Goal: Task Accomplishment & Management: Manage account settings

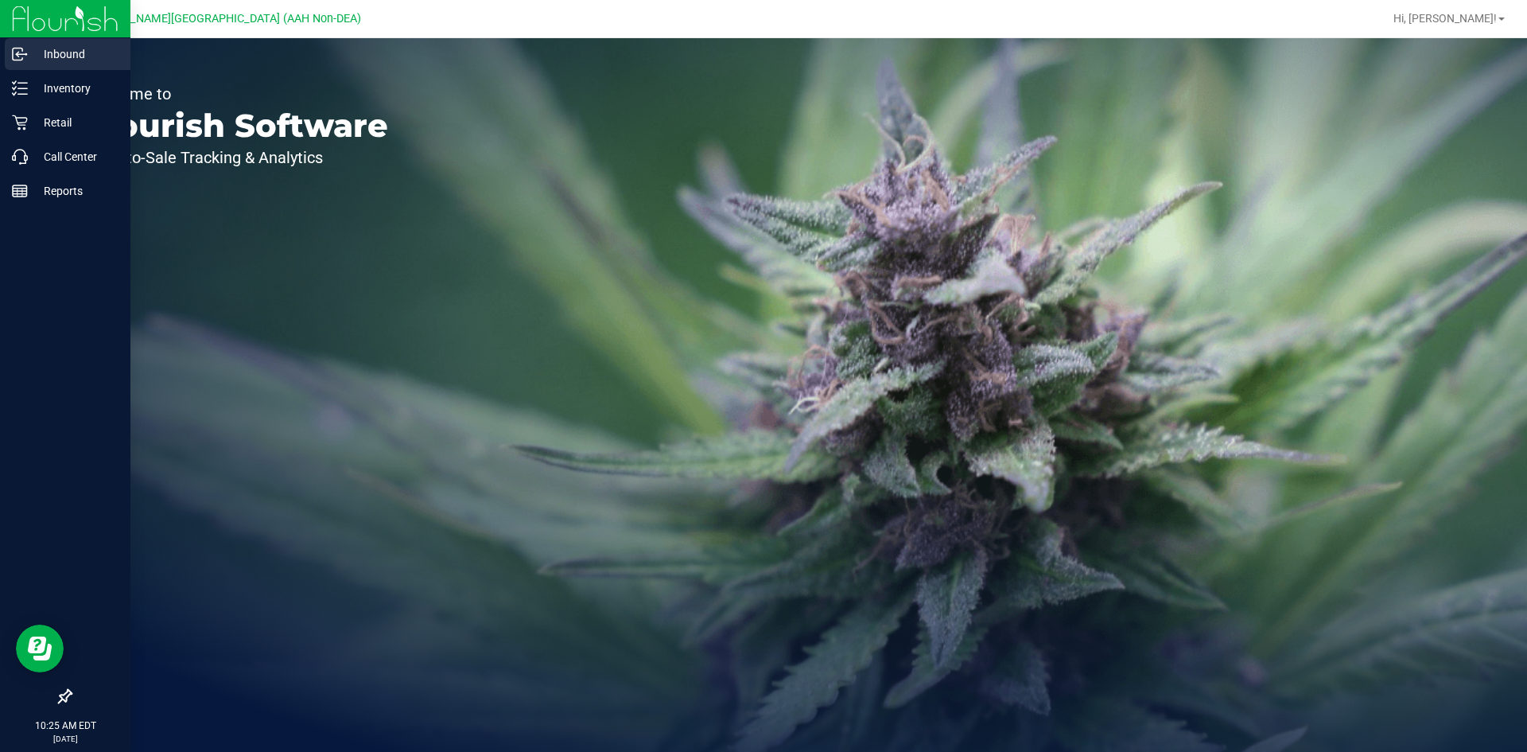
click at [37, 49] on p "Inbound" at bounding box center [75, 54] width 95 height 19
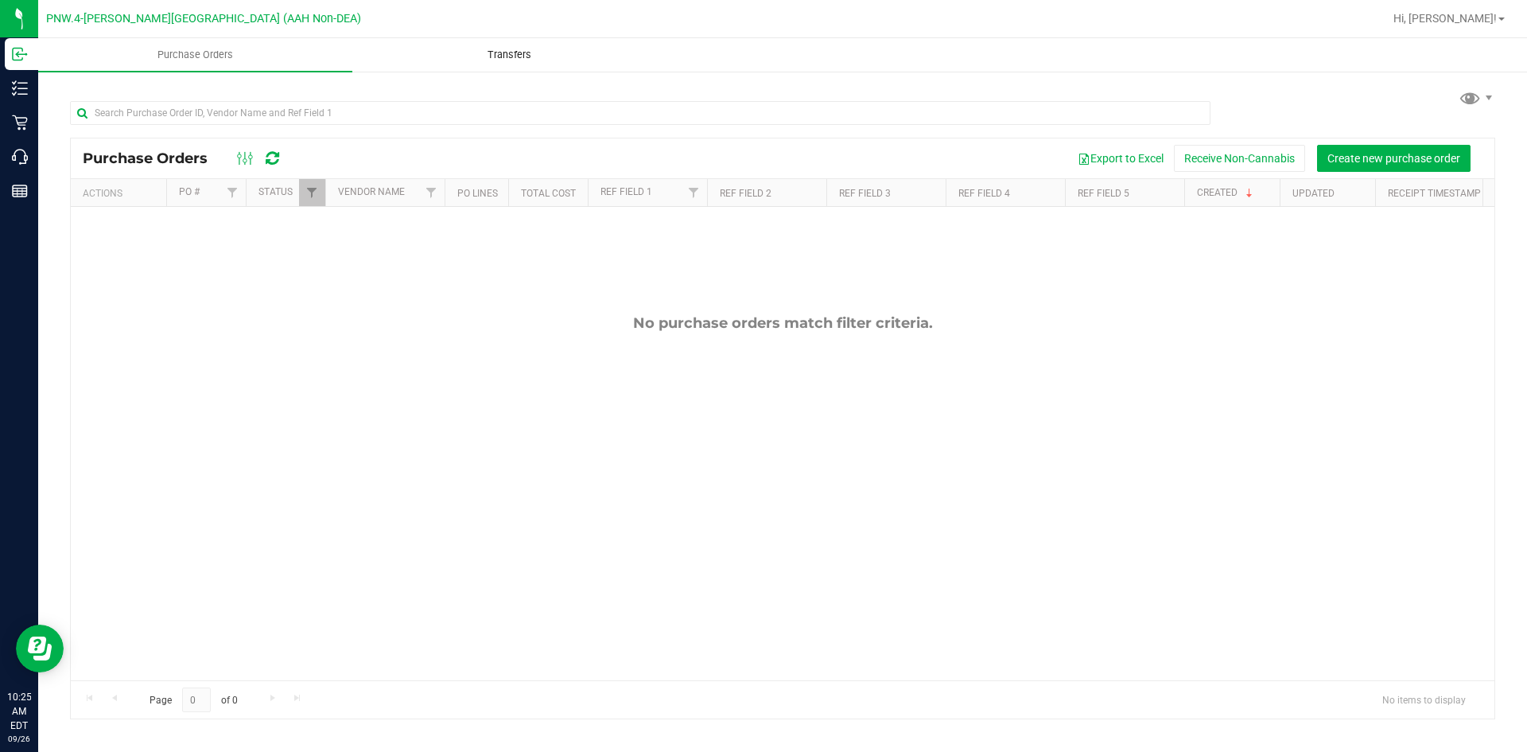
click at [522, 49] on span "Transfers" at bounding box center [509, 55] width 87 height 14
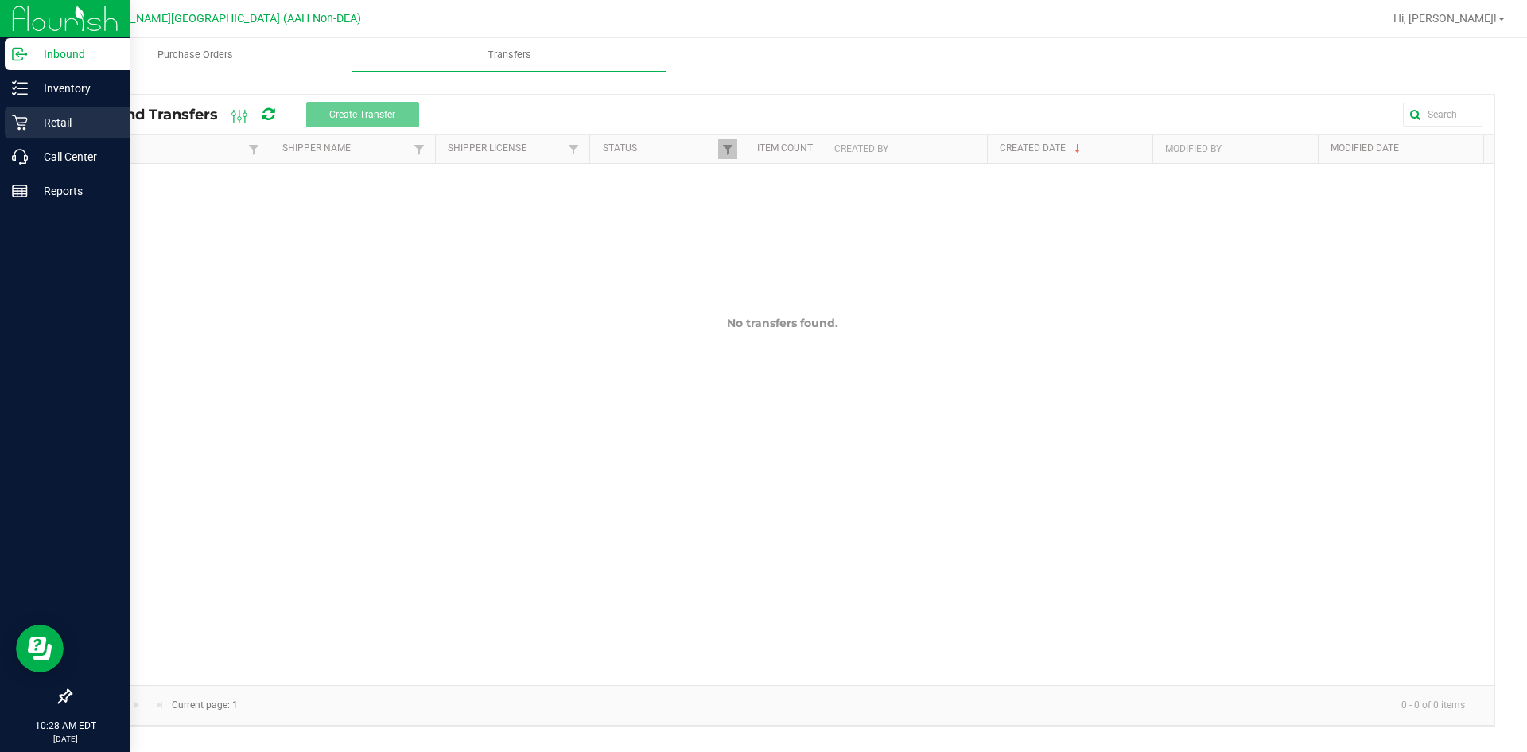
click at [48, 122] on p "Retail" at bounding box center [75, 122] width 95 height 19
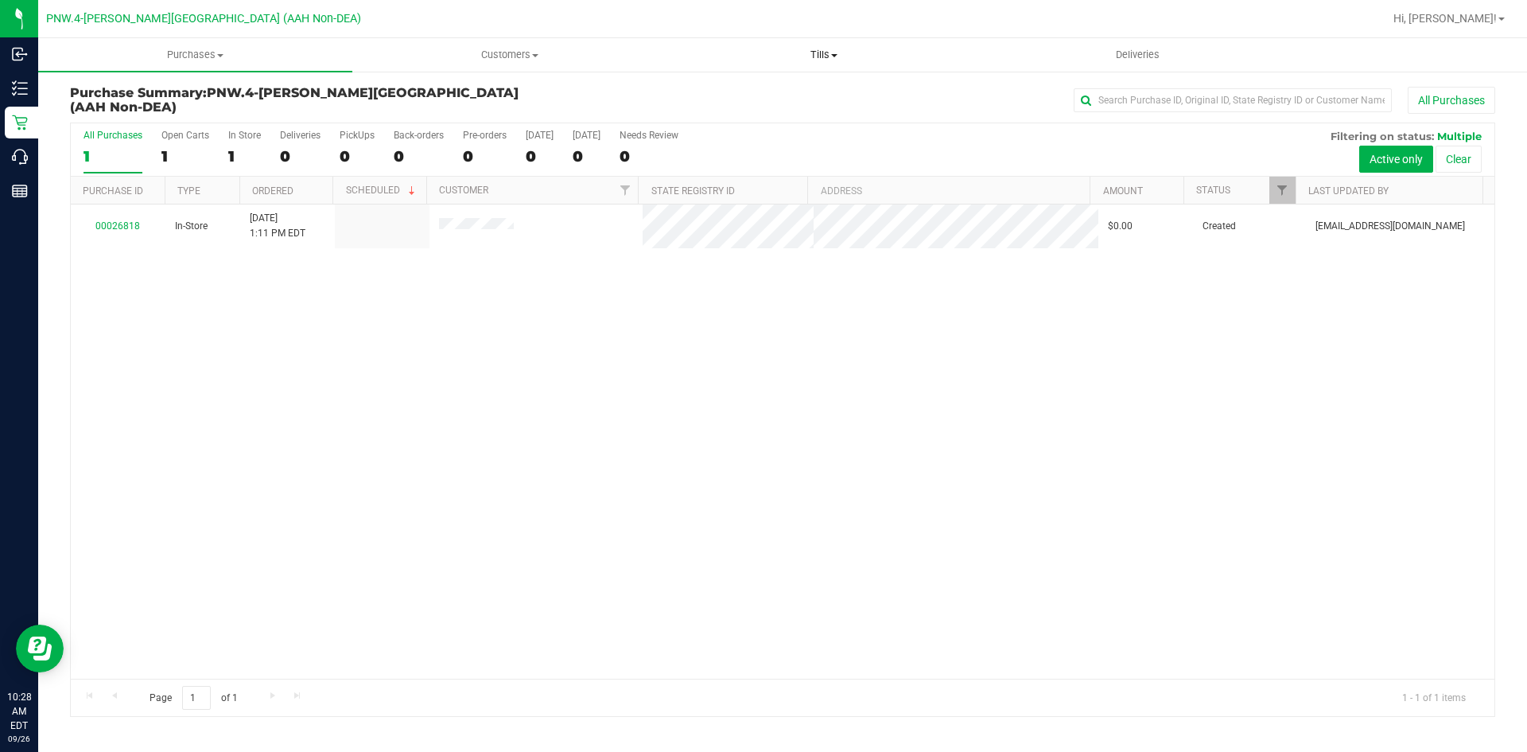
click at [831, 51] on span "Tills" at bounding box center [823, 55] width 313 height 14
click at [756, 96] on span "Manage tills" at bounding box center [720, 96] width 107 height 14
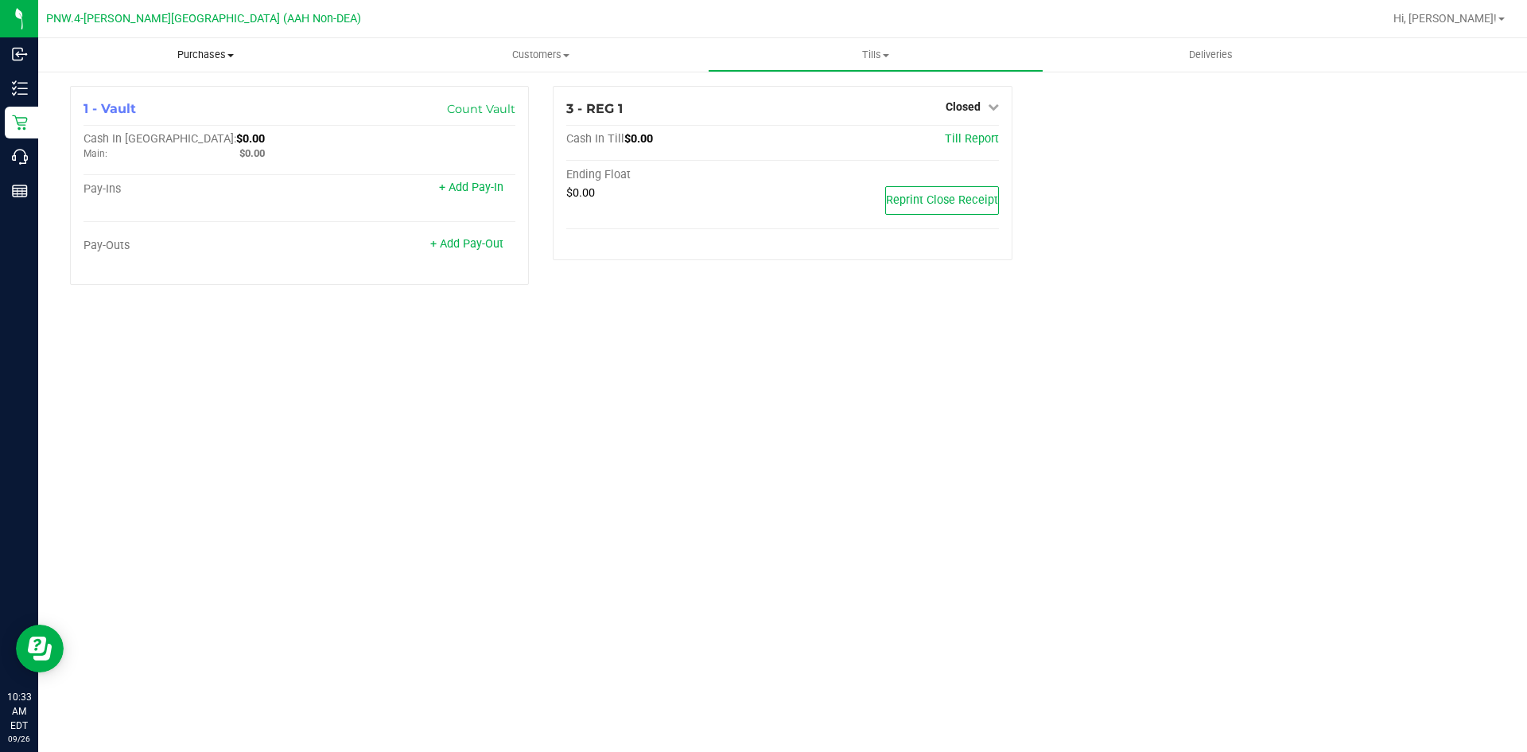
click at [183, 53] on span "Purchases" at bounding box center [205, 55] width 335 height 14
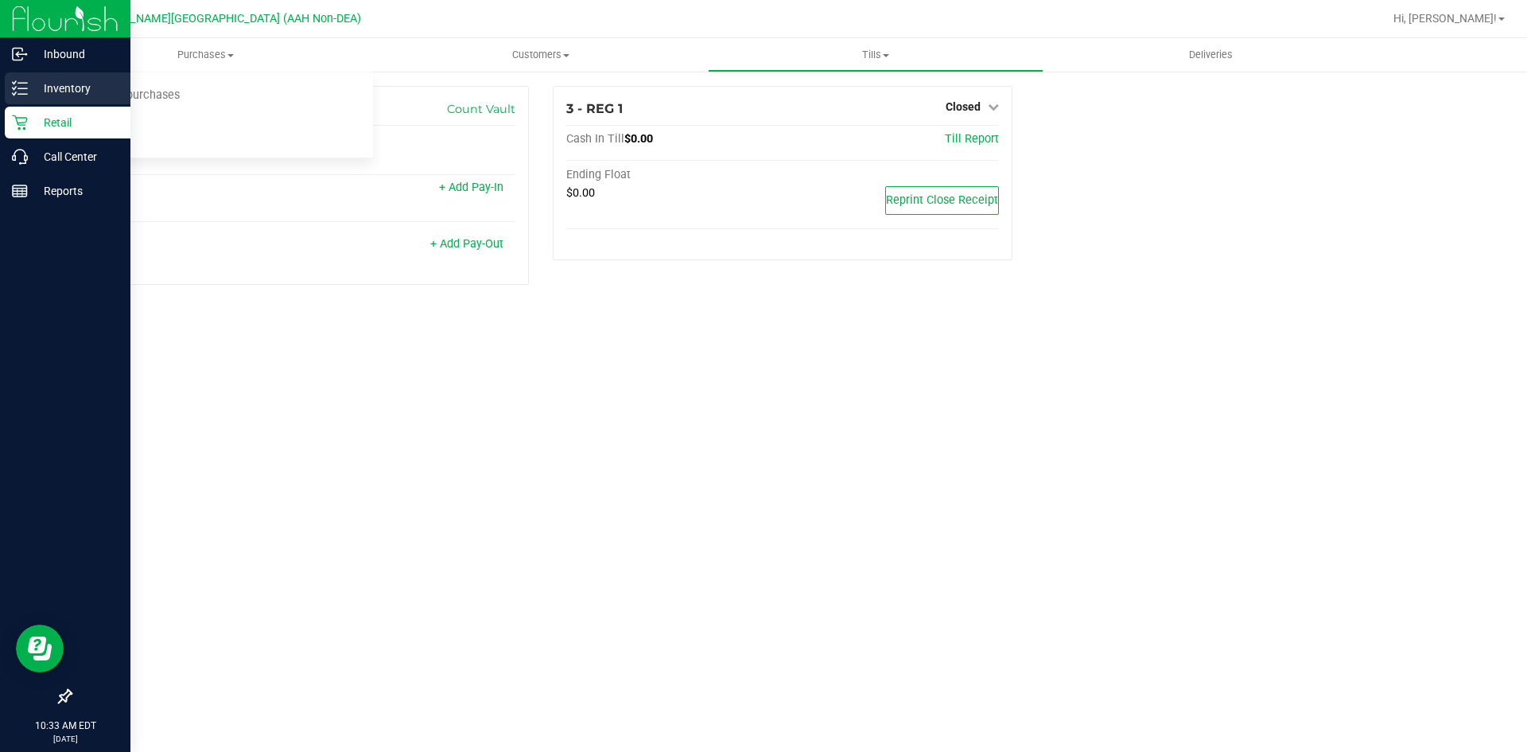
click at [33, 88] on p "Inventory" at bounding box center [75, 88] width 95 height 19
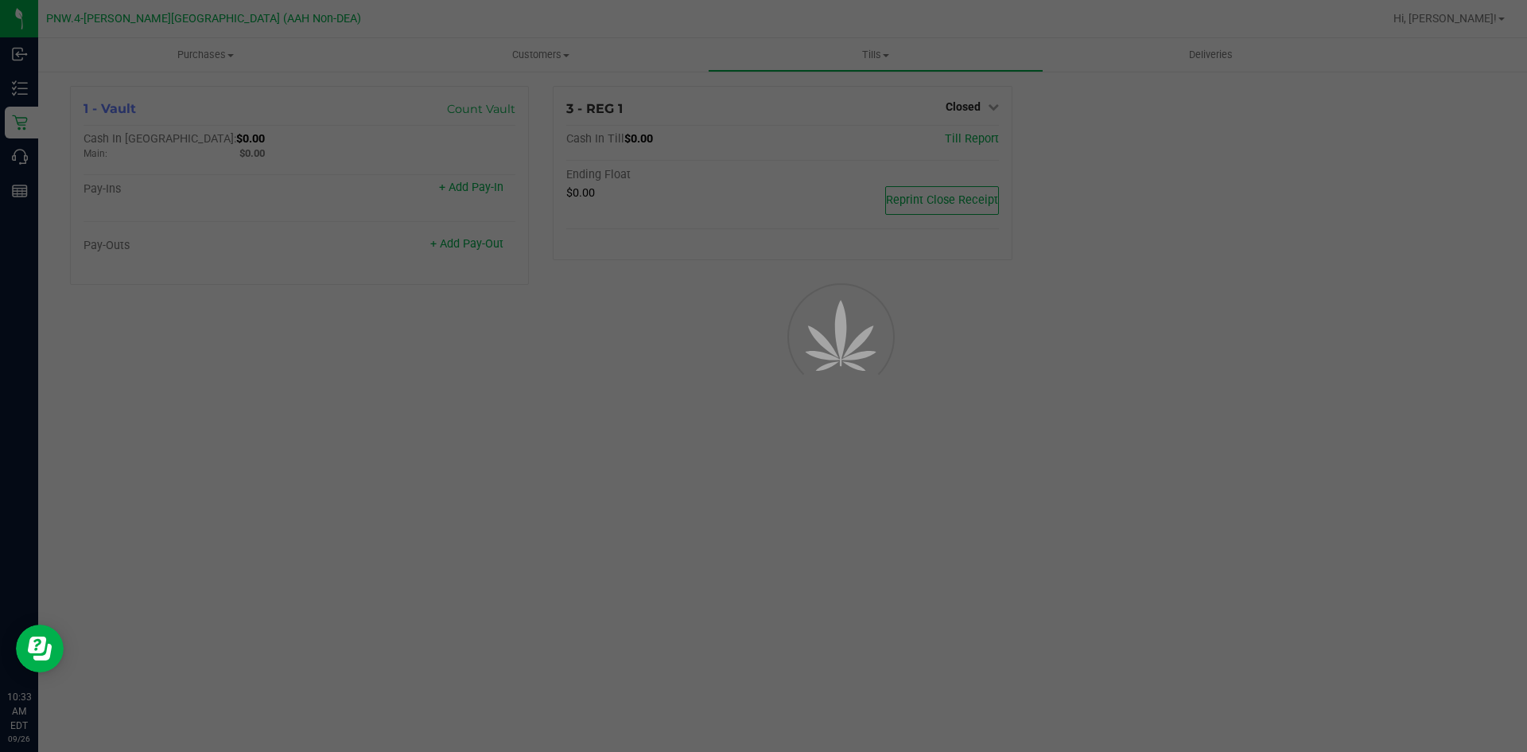
click at [169, 58] on div at bounding box center [763, 376] width 1527 height 752
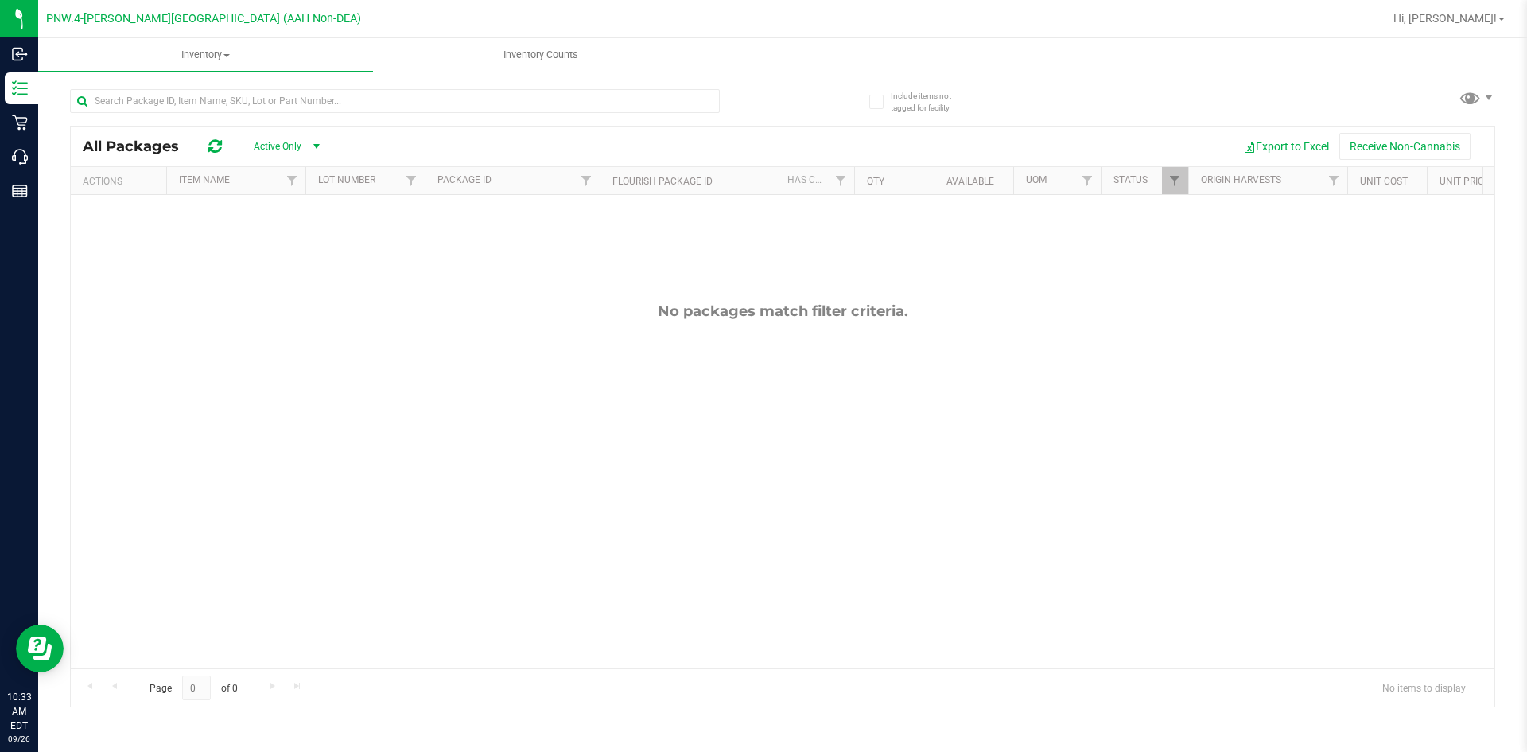
click at [217, 146] on icon at bounding box center [215, 146] width 14 height 16
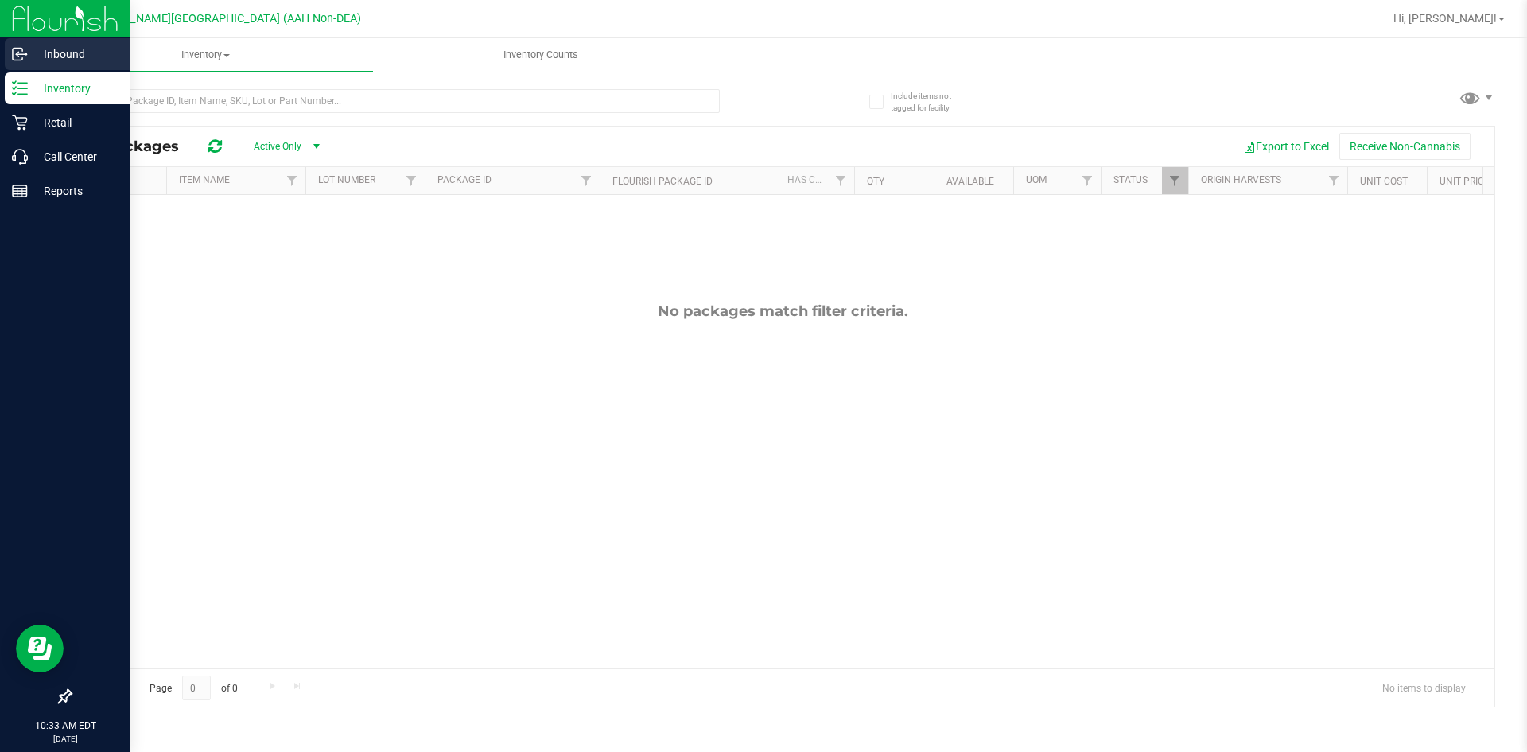
click at [24, 60] on icon at bounding box center [20, 54] width 16 height 16
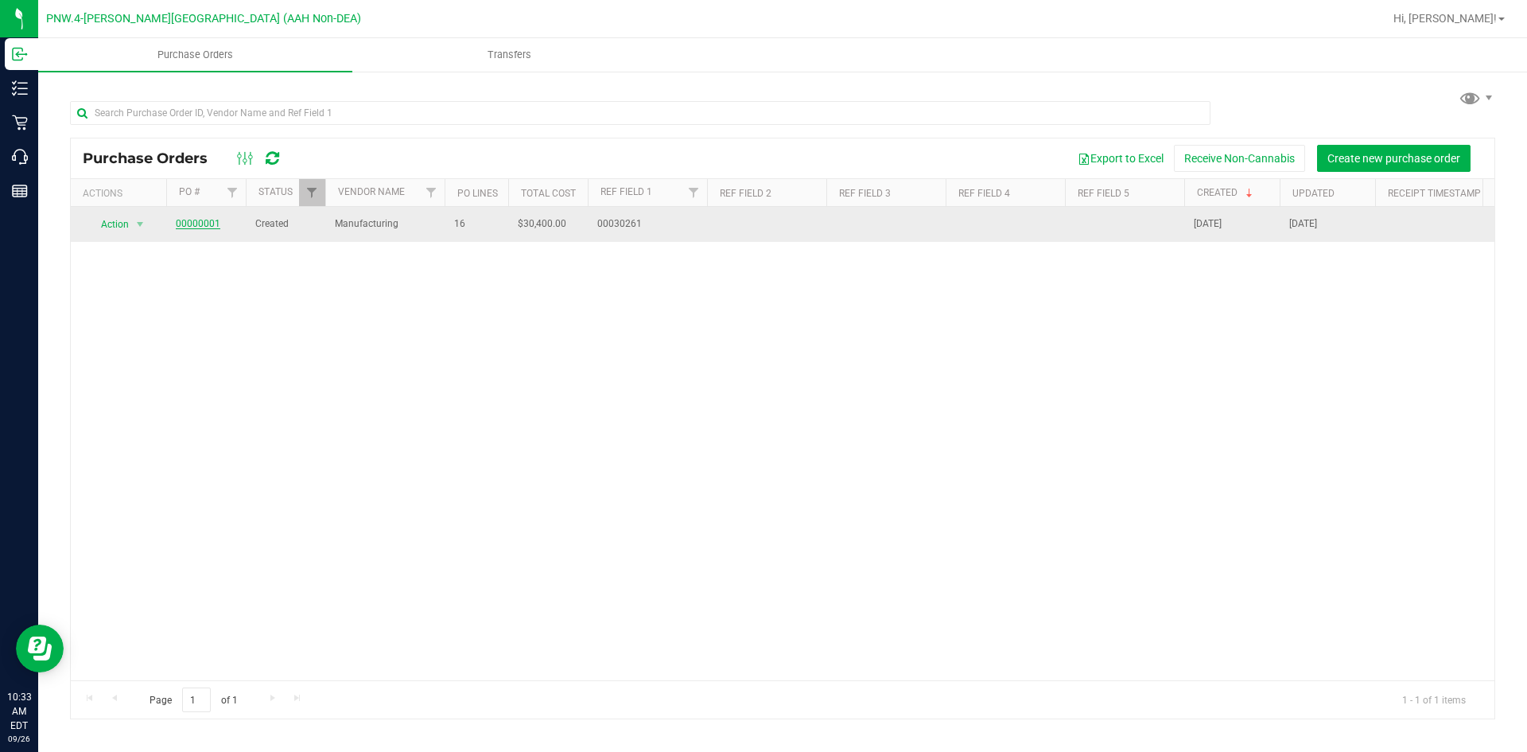
click at [206, 222] on link "00000001" at bounding box center [198, 223] width 45 height 11
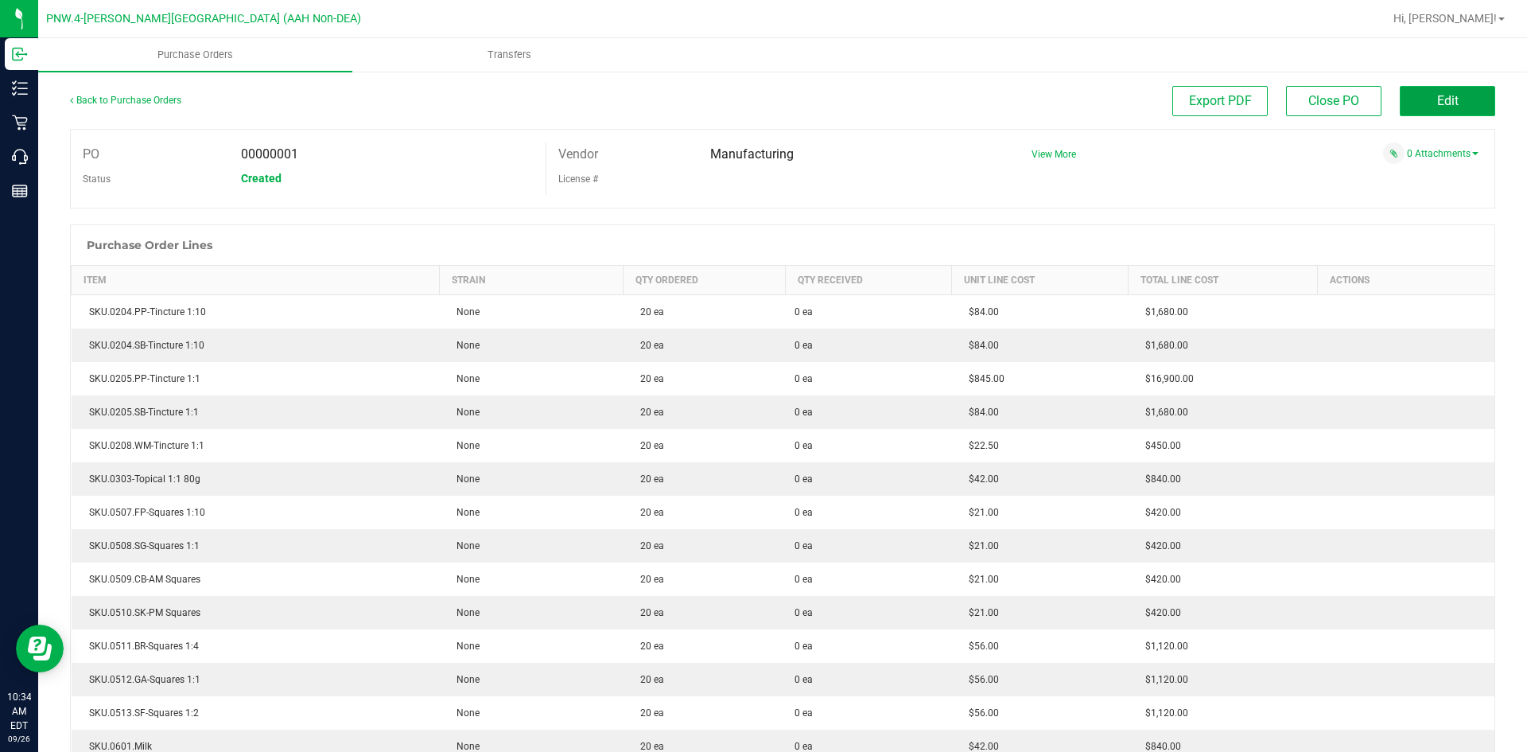
click at [1421, 105] on button "Edit" at bounding box center [1447, 101] width 95 height 30
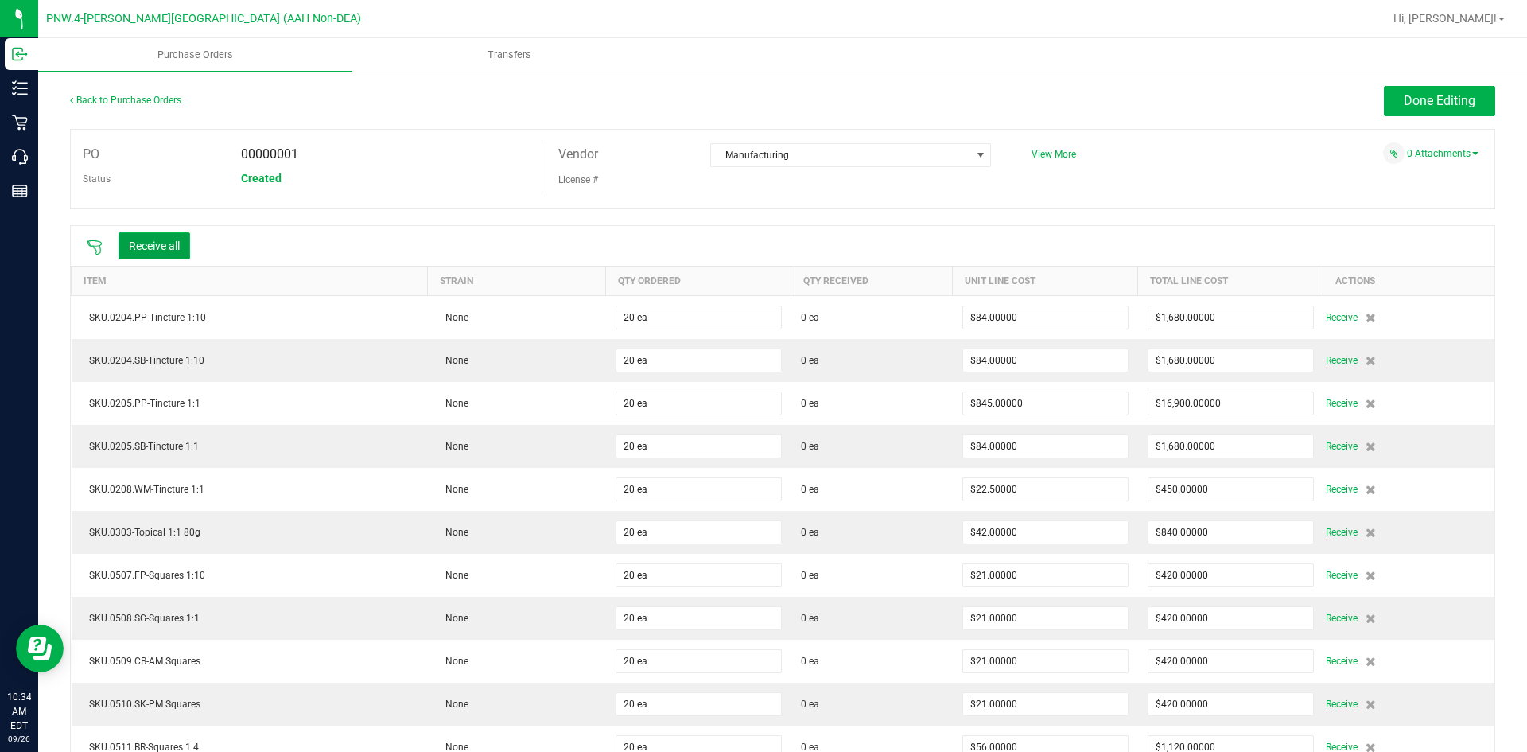
click at [161, 247] on button "Receive all" at bounding box center [155, 245] width 72 height 27
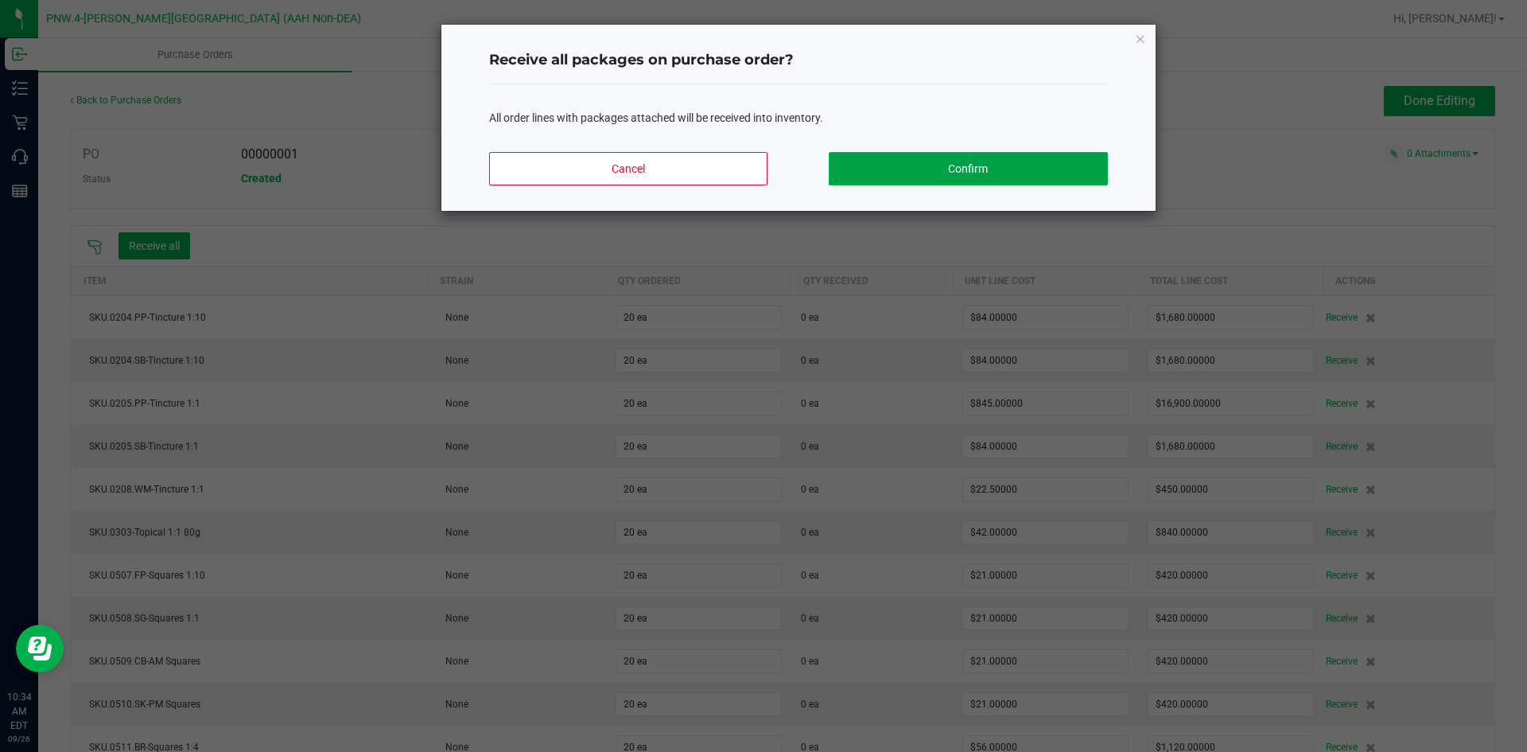
click at [913, 164] on button "Confirm" at bounding box center [968, 168] width 278 height 33
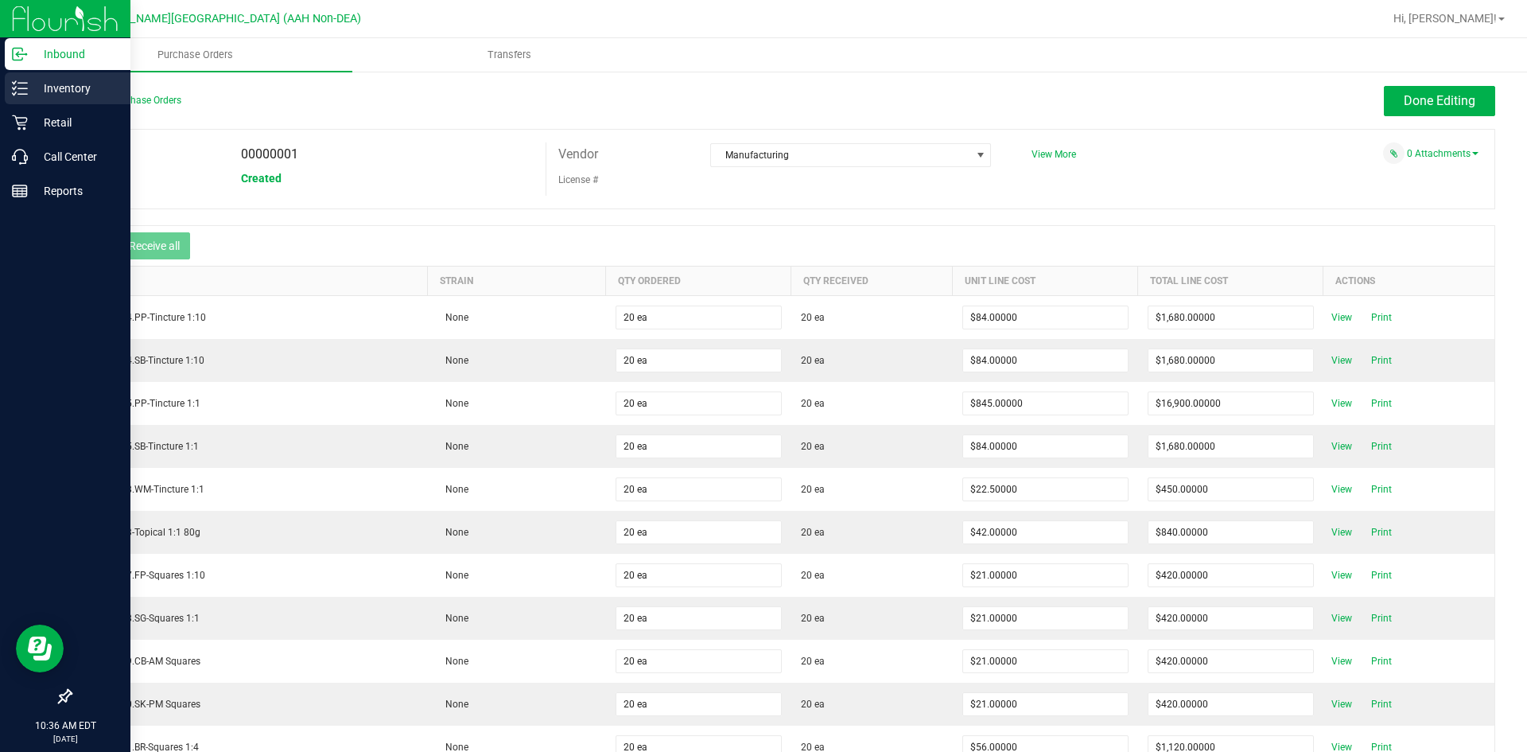
click at [16, 88] on icon at bounding box center [20, 88] width 16 height 16
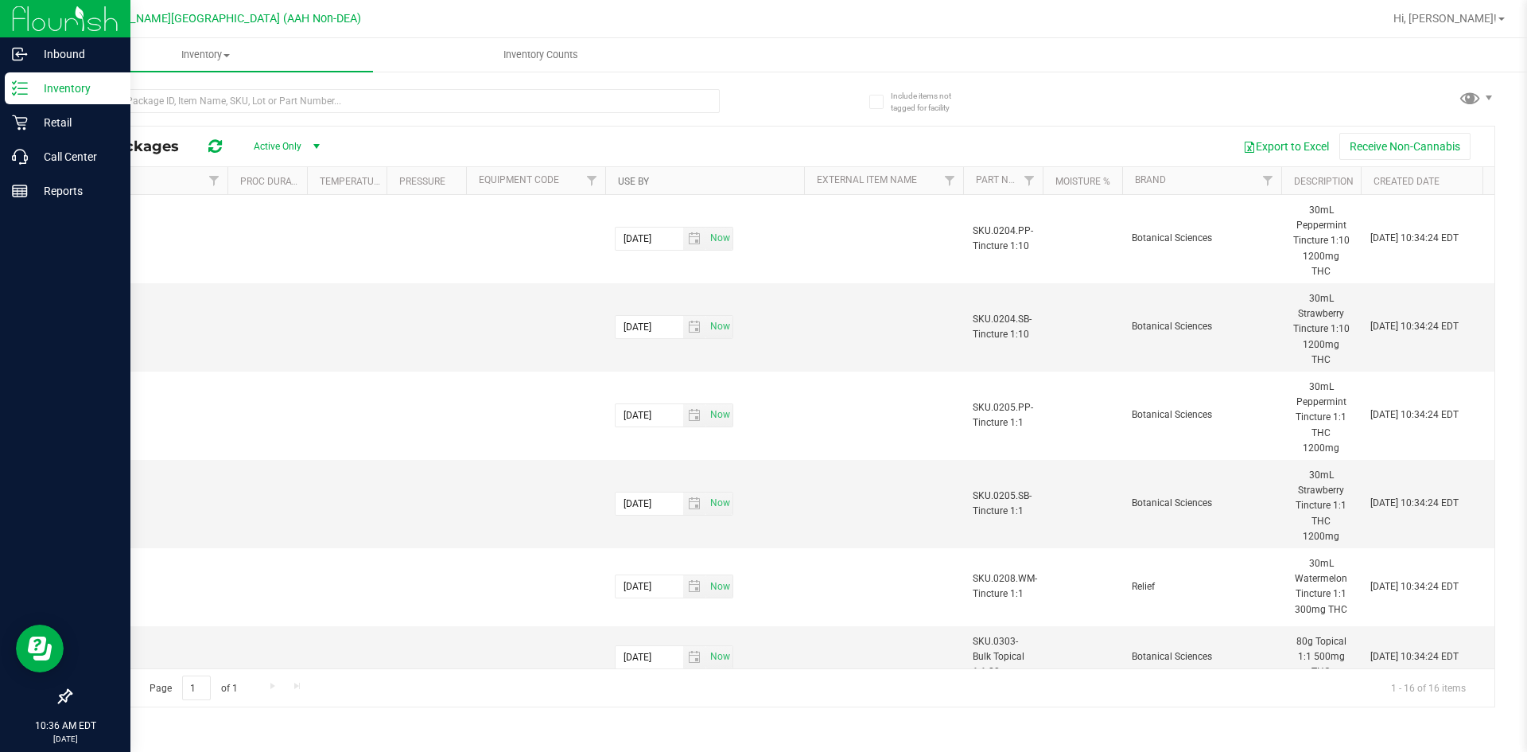
click at [638, 181] on link "Use By" at bounding box center [633, 181] width 31 height 11
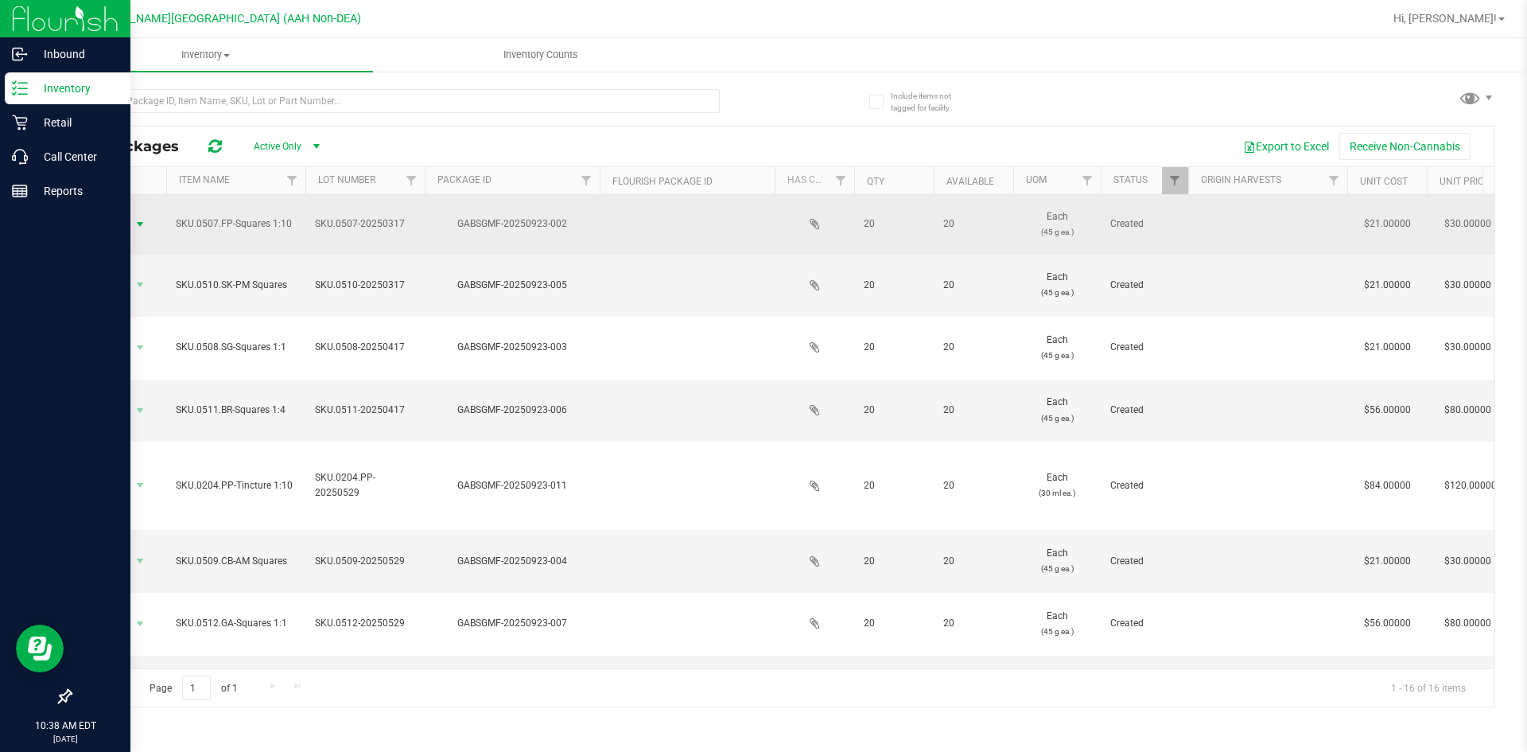
click at [114, 222] on span "Action" at bounding box center [108, 224] width 43 height 22
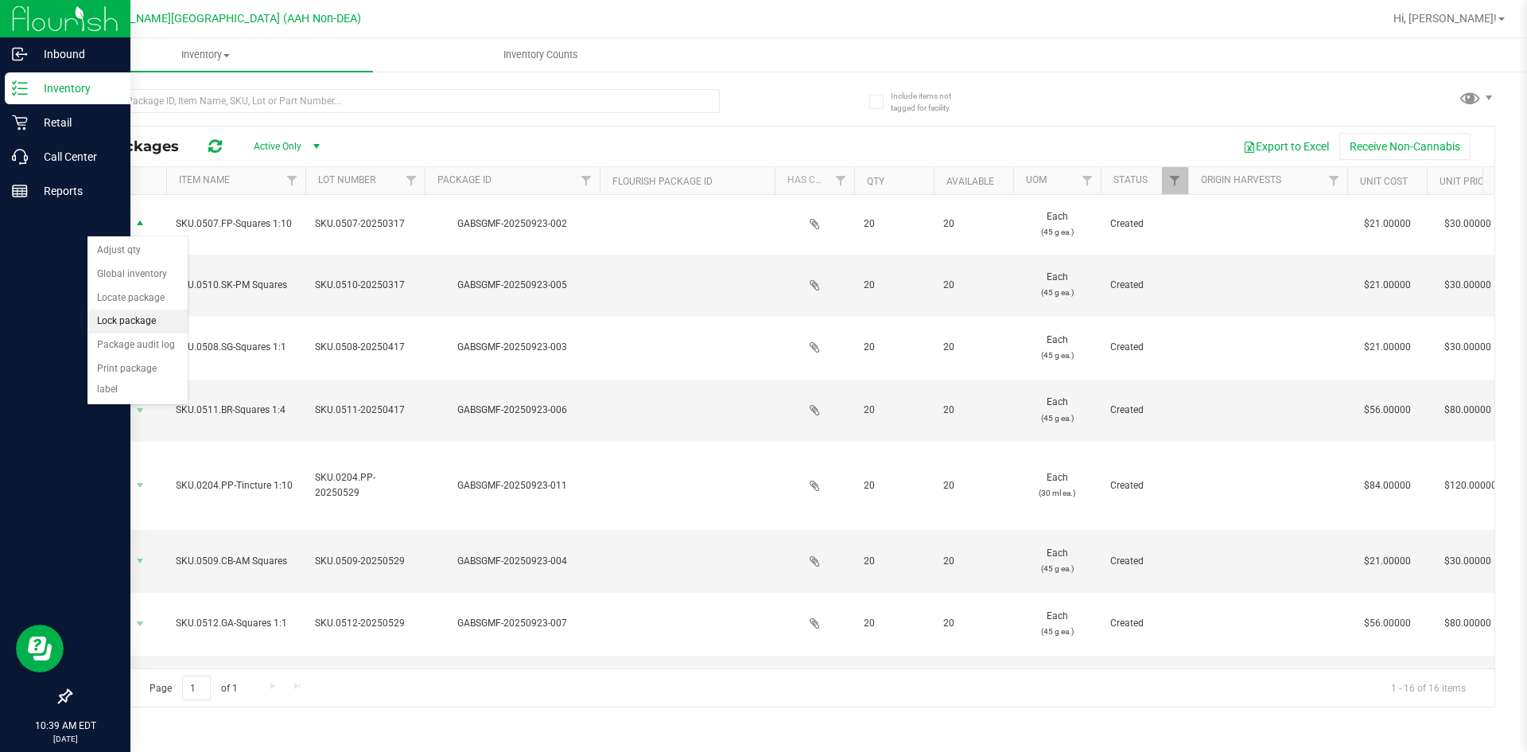
click at [130, 327] on li "Lock package" at bounding box center [138, 321] width 100 height 24
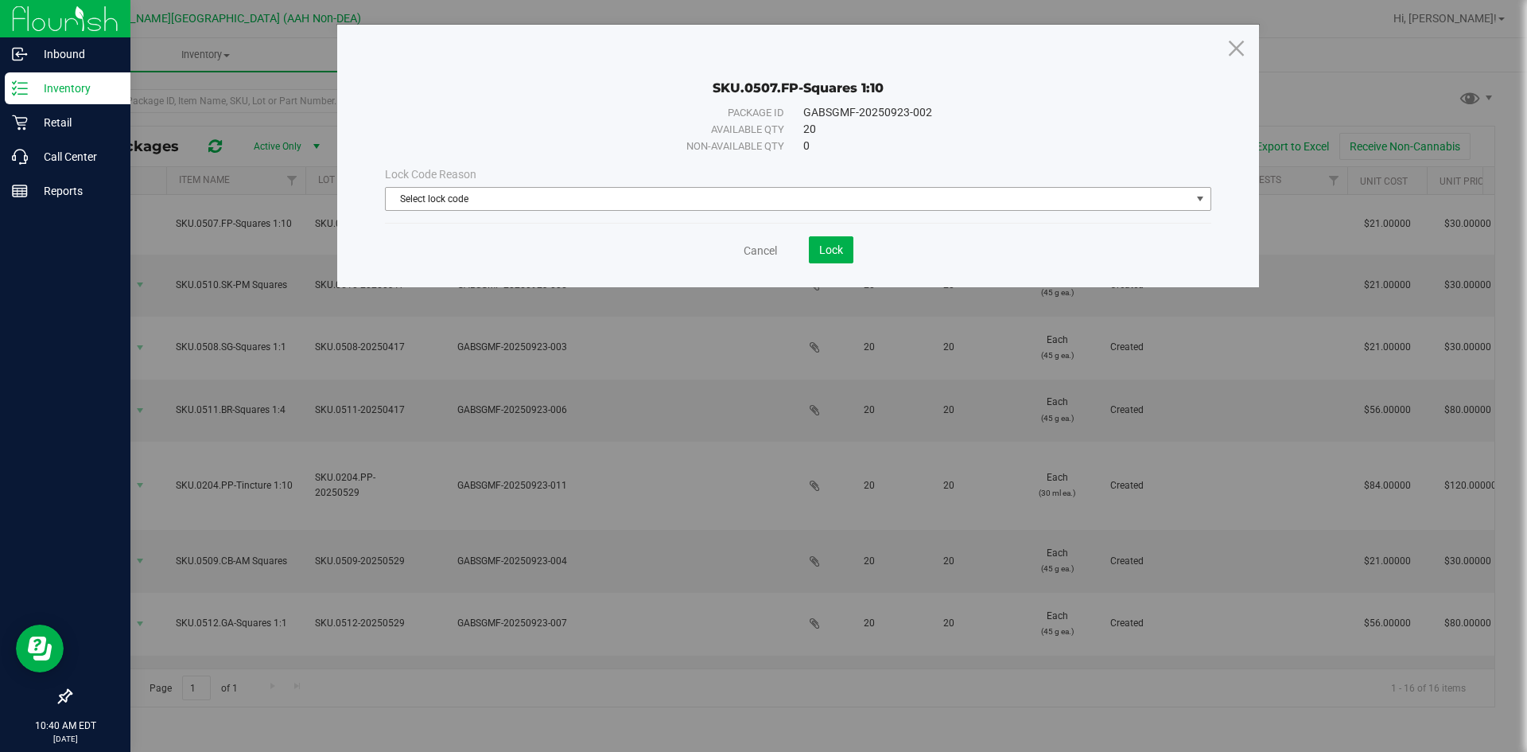
click at [954, 204] on span "Select lock code" at bounding box center [788, 199] width 805 height 22
click at [1241, 49] on icon at bounding box center [1236, 48] width 21 height 38
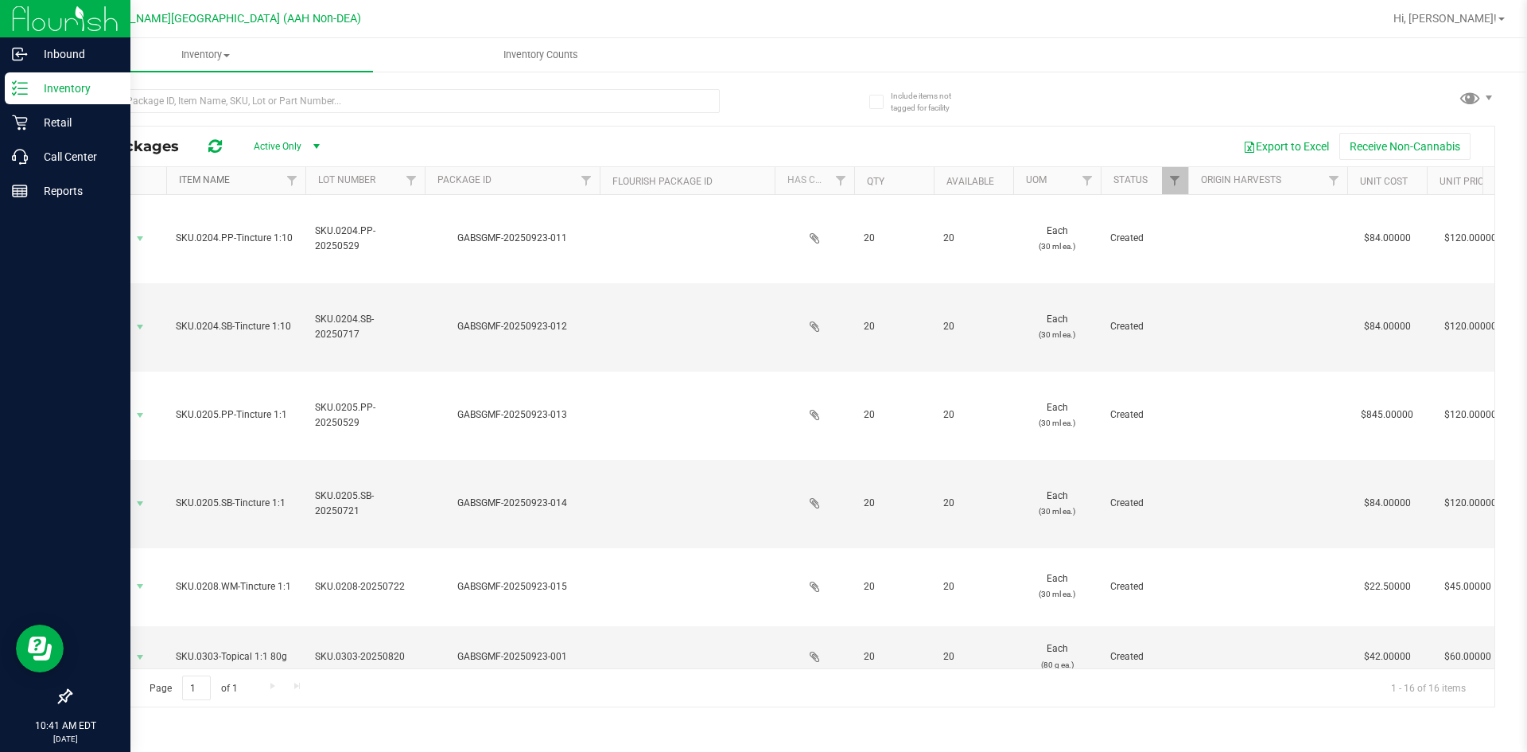
click at [210, 183] on link "Item Name" at bounding box center [204, 179] width 51 height 11
click at [1471, 21] on span "Hi, [PERSON_NAME]!" at bounding box center [1445, 18] width 103 height 13
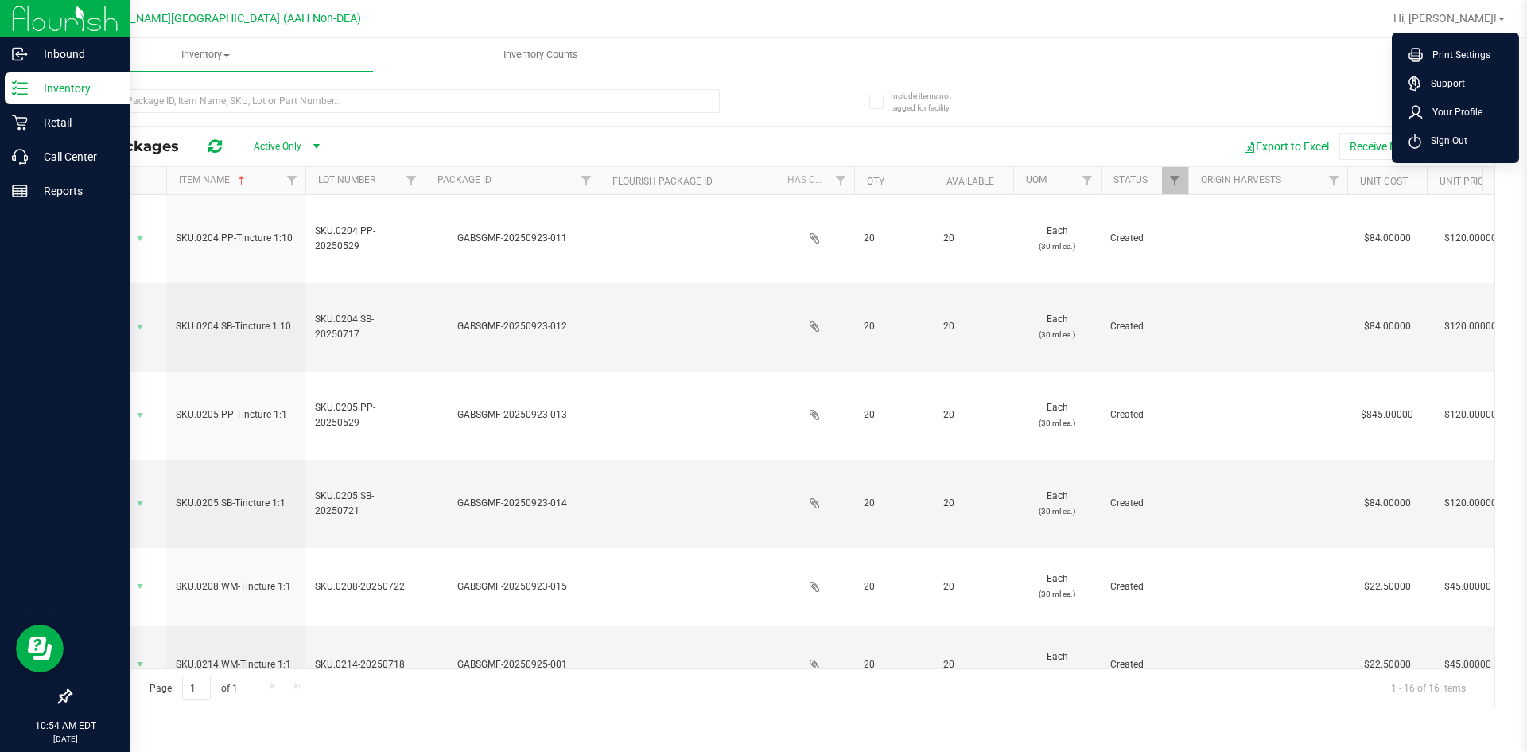
click at [1345, 21] on div at bounding box center [876, 18] width 1016 height 31
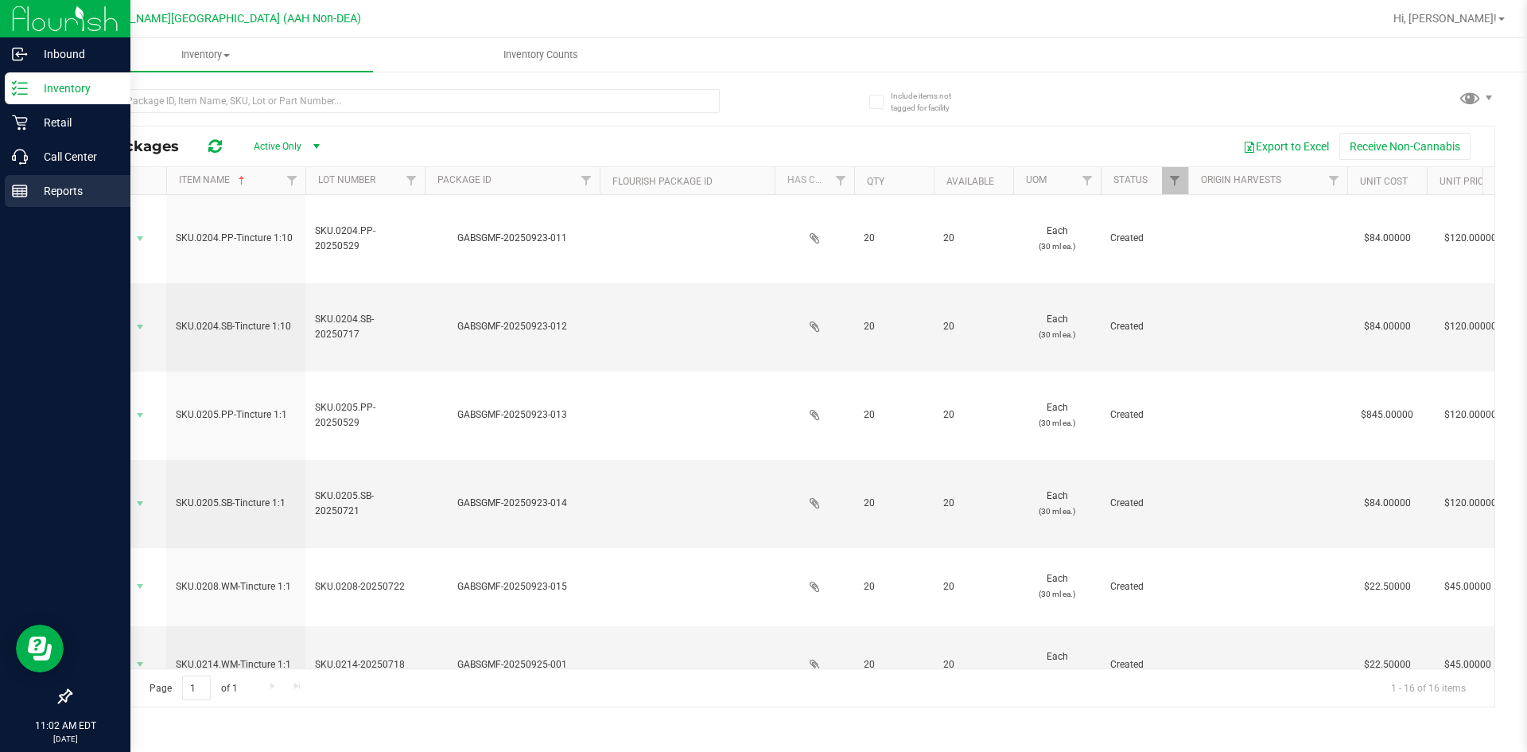
click at [23, 187] on icon at bounding box center [20, 191] width 16 height 16
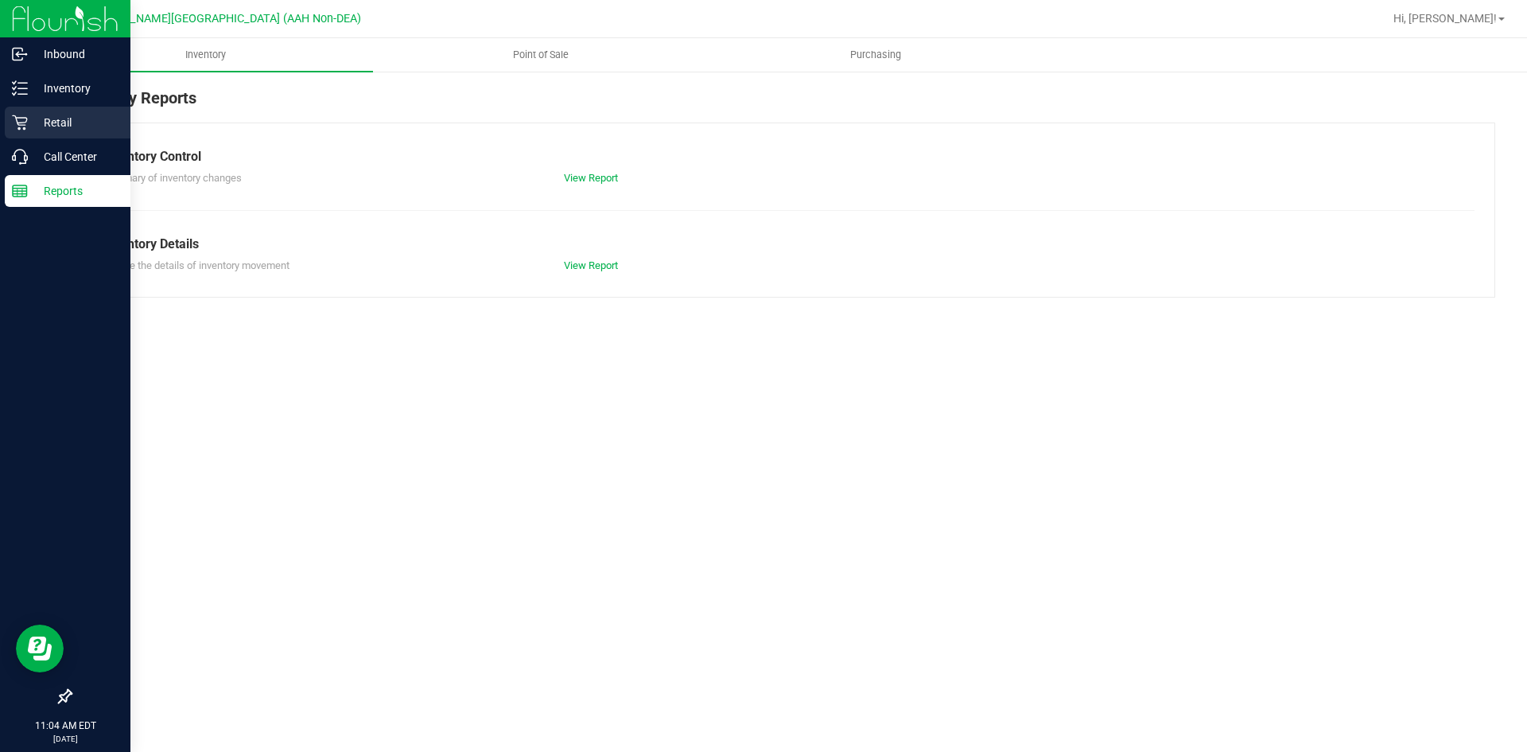
click at [53, 123] on p "Retail" at bounding box center [75, 122] width 95 height 19
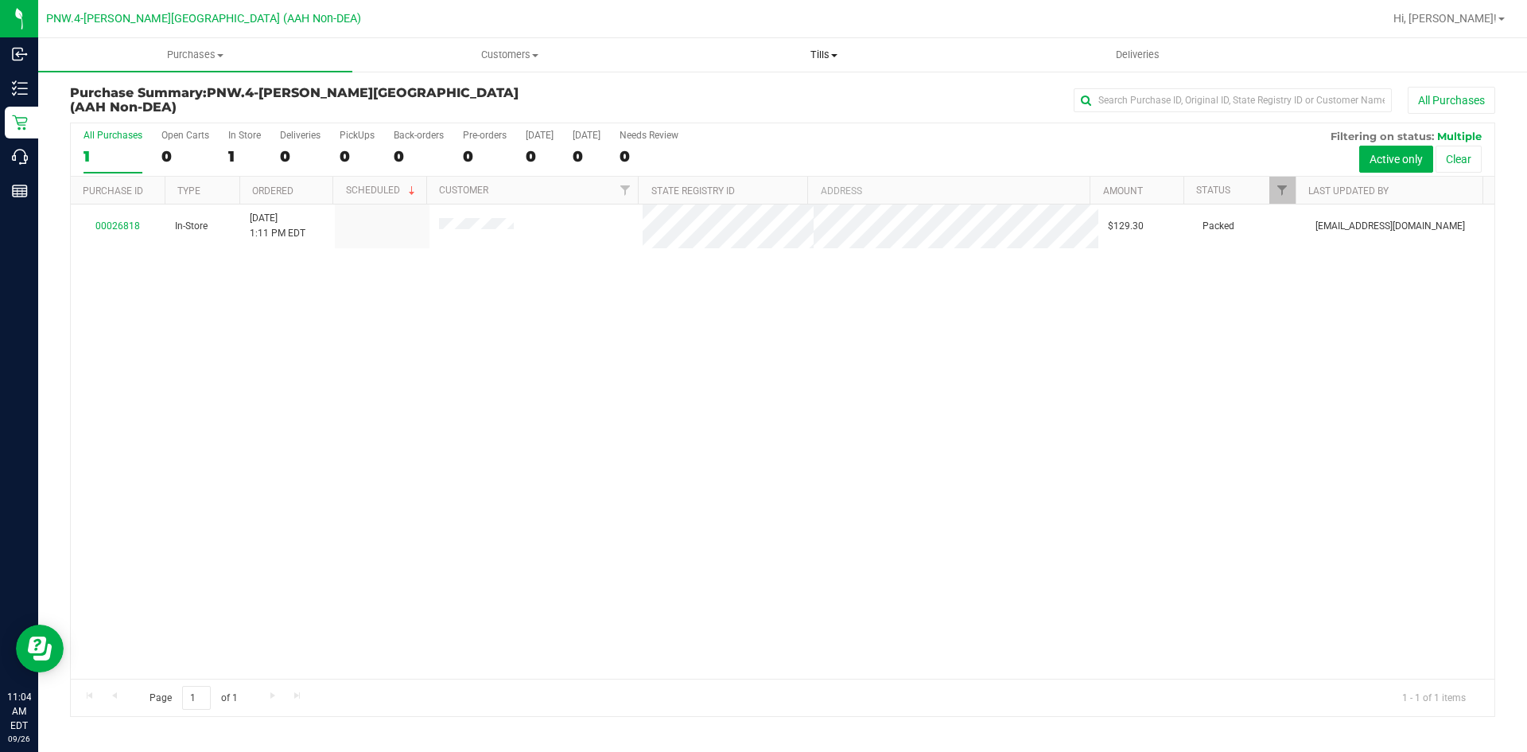
click at [816, 53] on span "Tills" at bounding box center [823, 55] width 313 height 14
click at [691, 96] on span "Manage tills" at bounding box center [720, 96] width 107 height 14
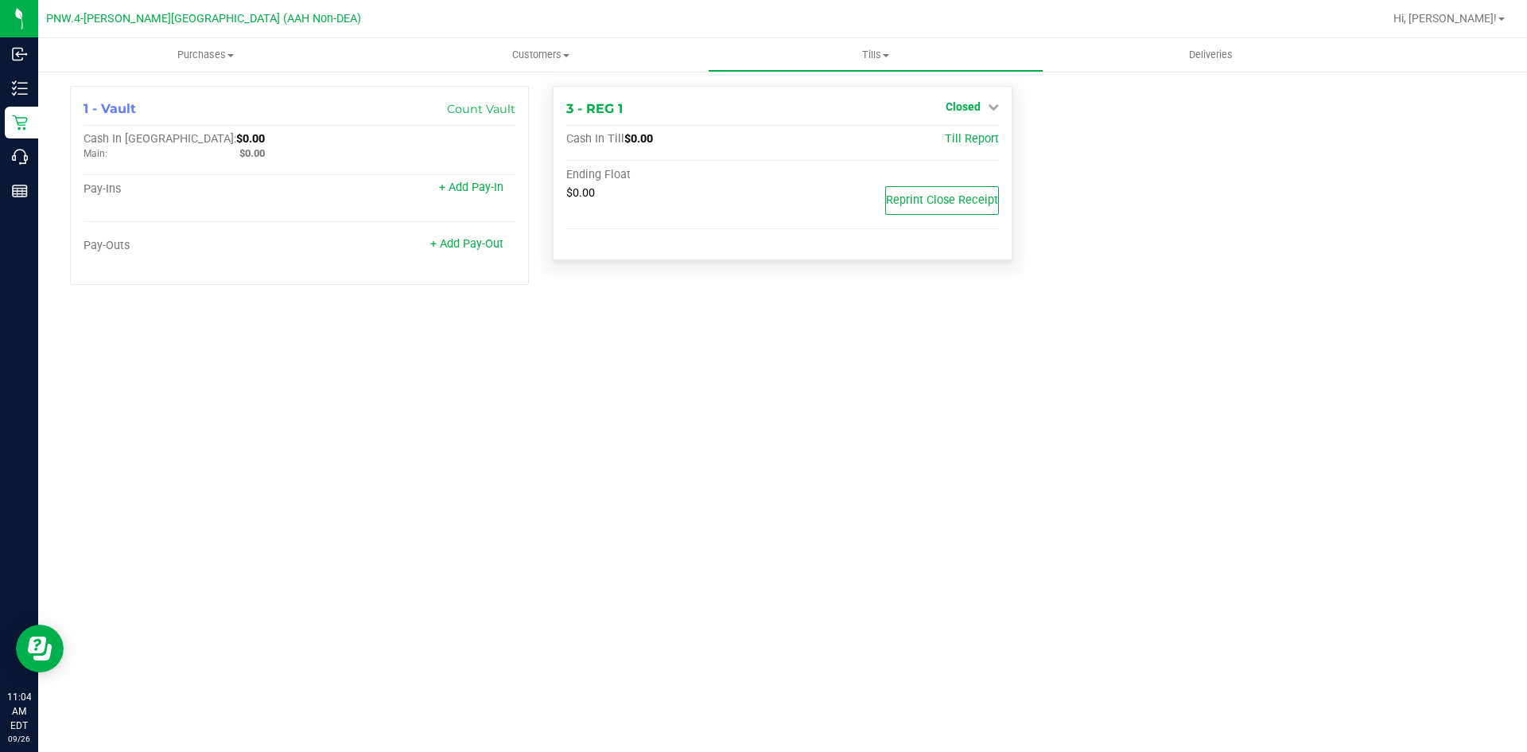
click at [962, 111] on span "Closed" at bounding box center [963, 106] width 35 height 13
click at [959, 139] on link "Open Till" at bounding box center [963, 140] width 42 height 13
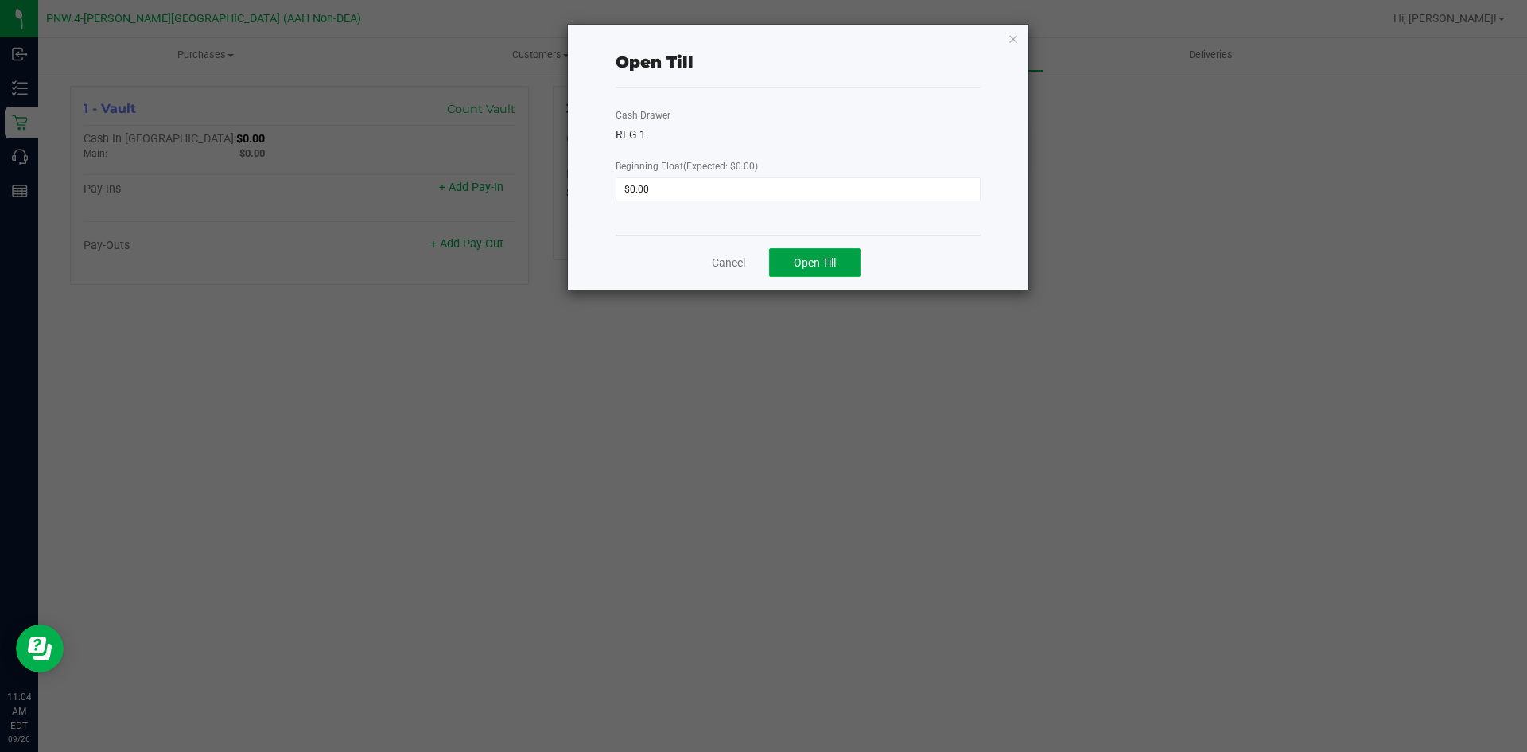
click at [821, 260] on span "Open Till" at bounding box center [815, 262] width 42 height 13
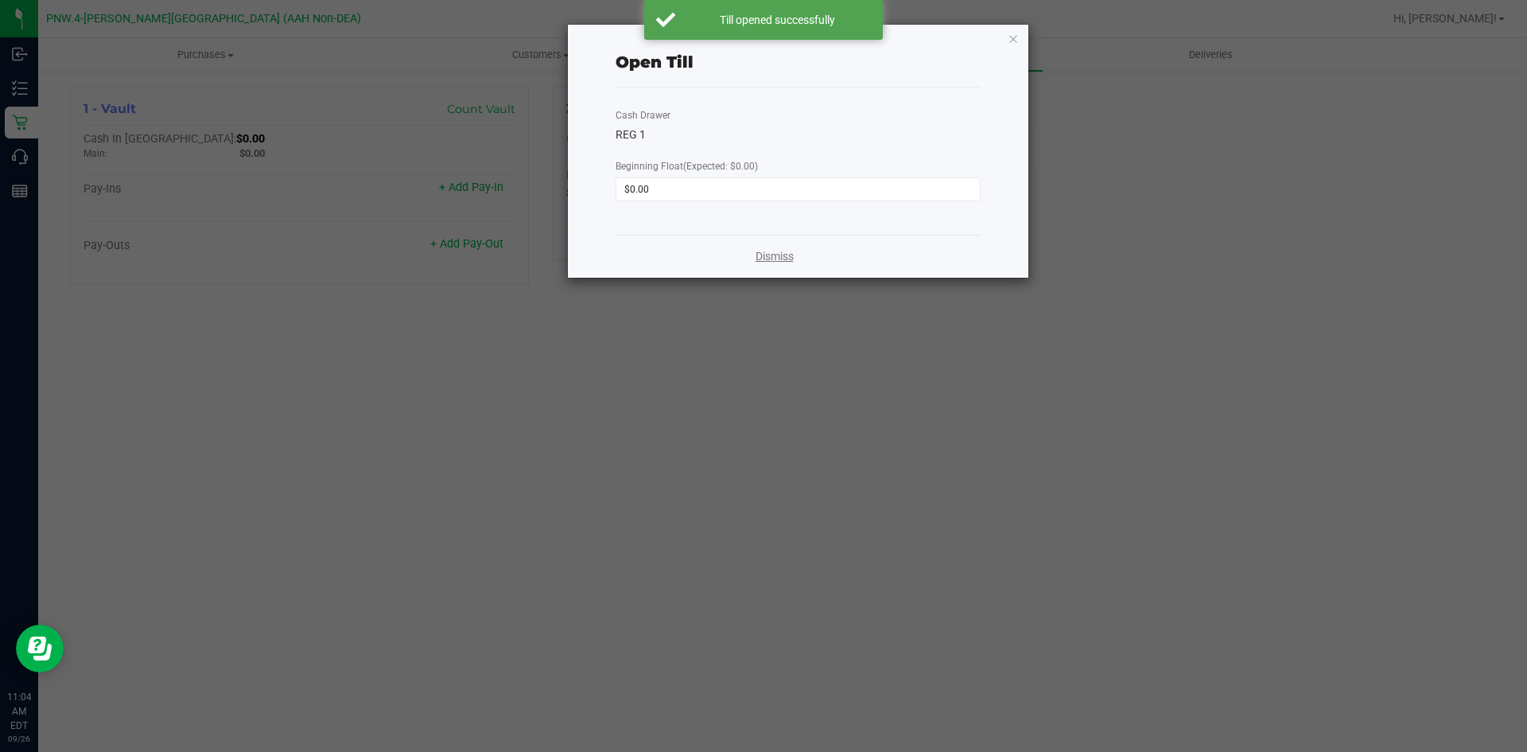
click at [767, 253] on link "Dismiss" at bounding box center [775, 256] width 38 height 17
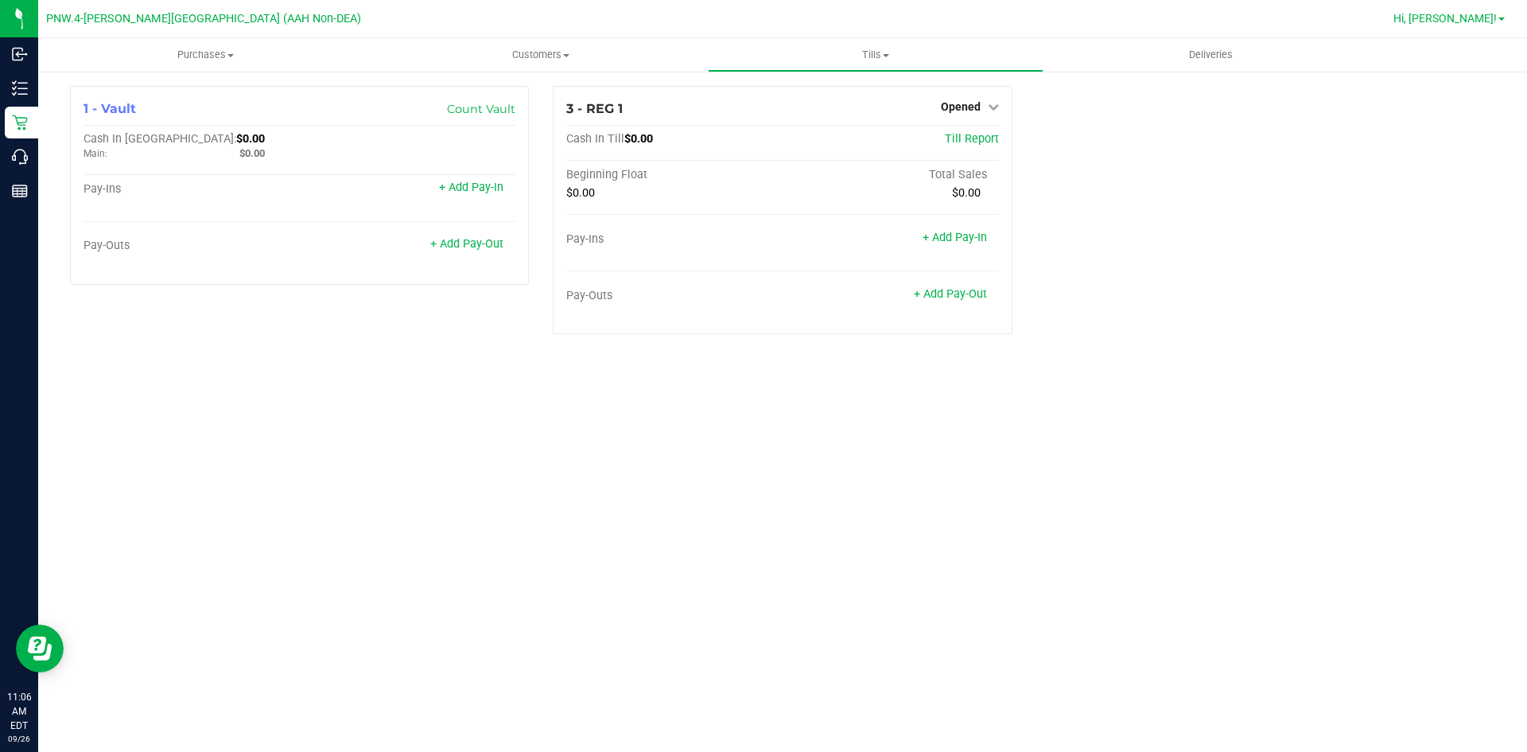
click at [1473, 17] on span "Hi, [PERSON_NAME]!" at bounding box center [1445, 18] width 103 height 13
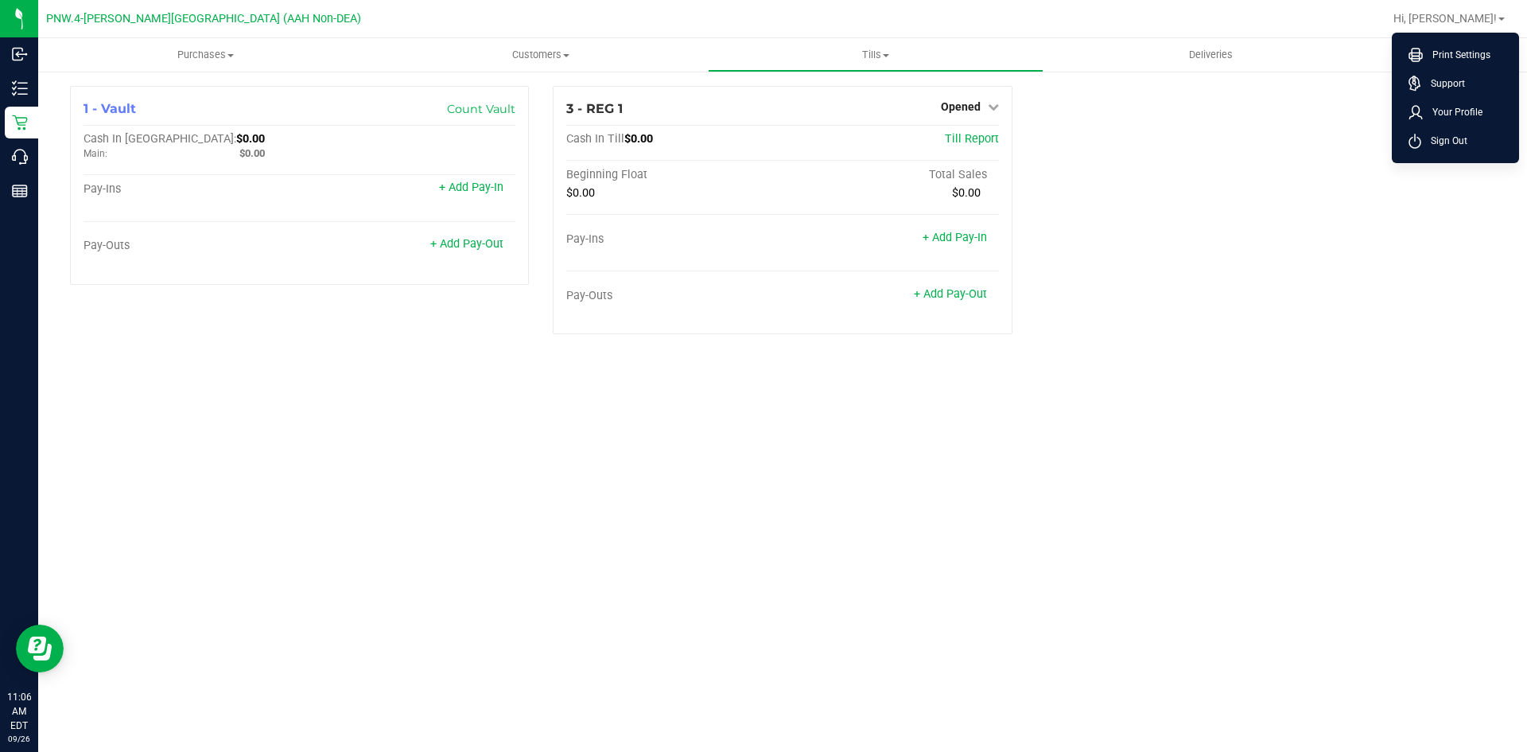
click at [1447, 143] on span "Sign Out" at bounding box center [1445, 141] width 46 height 16
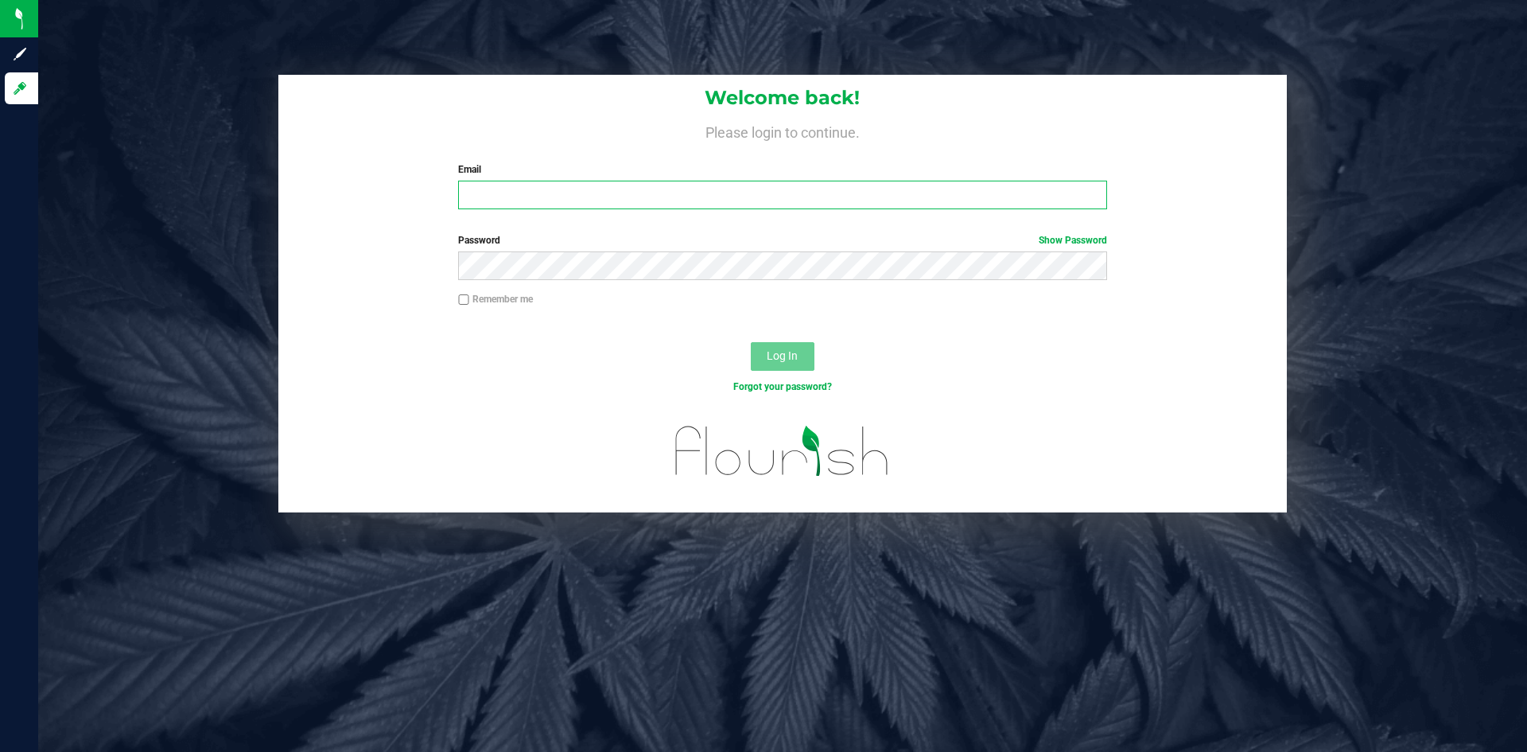
click at [668, 192] on input "Email" at bounding box center [782, 195] width 648 height 29
type input "[EMAIL_ADDRESS][DOMAIN_NAME]"
click at [1087, 243] on link "Show Password" at bounding box center [1073, 240] width 68 height 11
click at [463, 297] on input "Remember me" at bounding box center [463, 299] width 11 height 11
checkbox input "true"
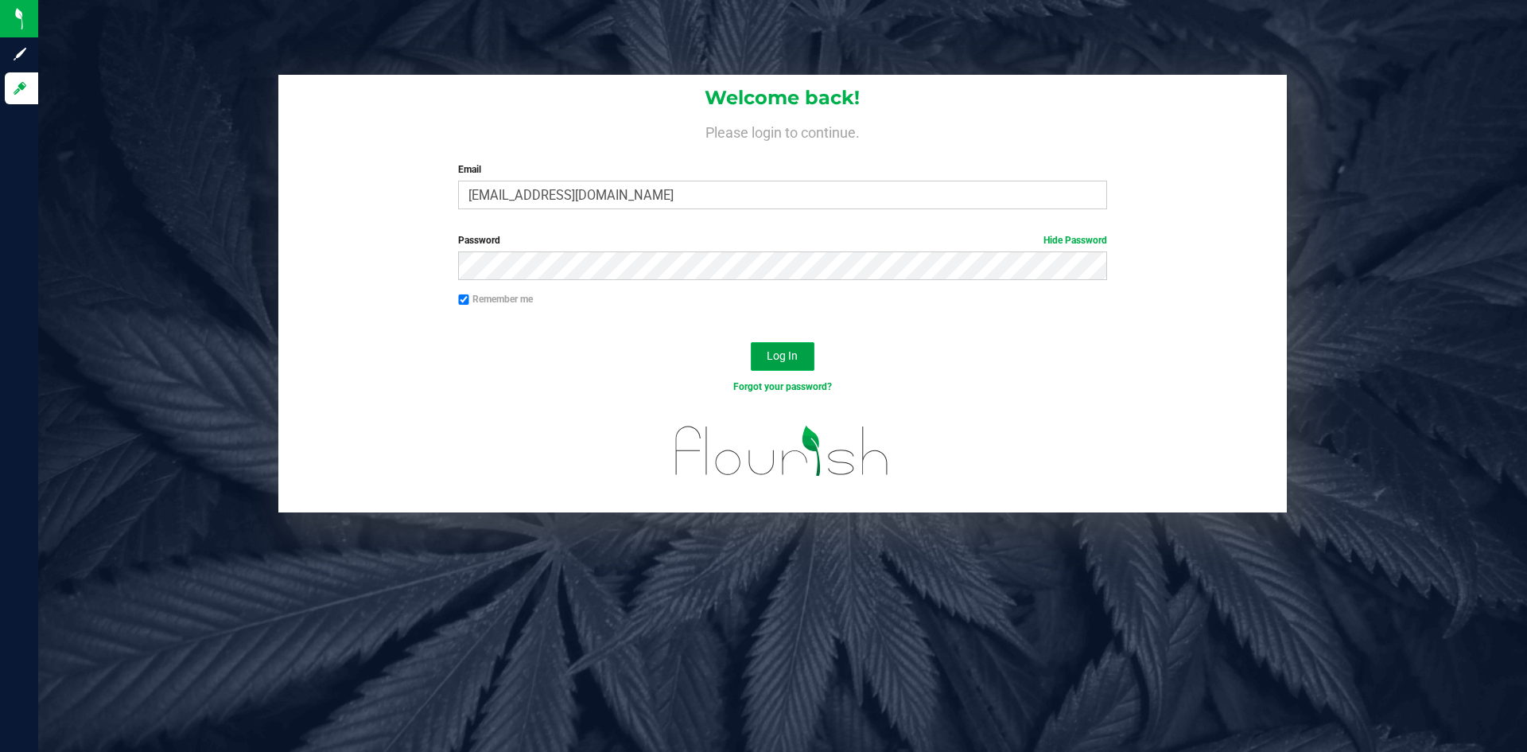
click at [787, 350] on span "Log In" at bounding box center [782, 355] width 31 height 13
